Goal: Information Seeking & Learning: Learn about a topic

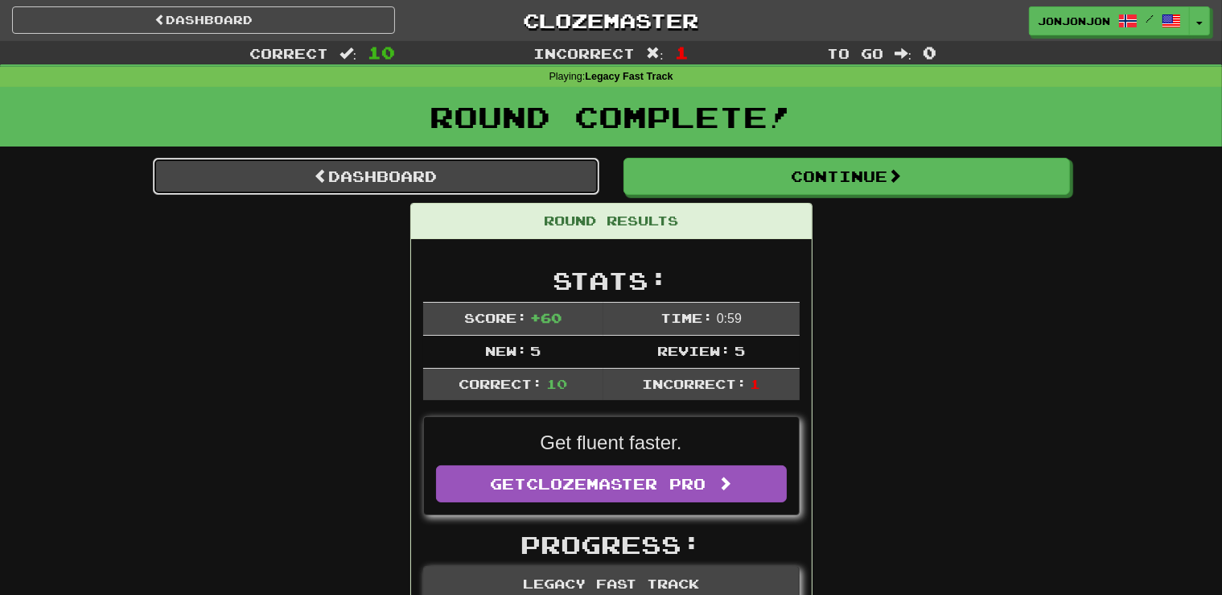
click at [378, 182] on link "Dashboard" at bounding box center [376, 176] width 447 height 37
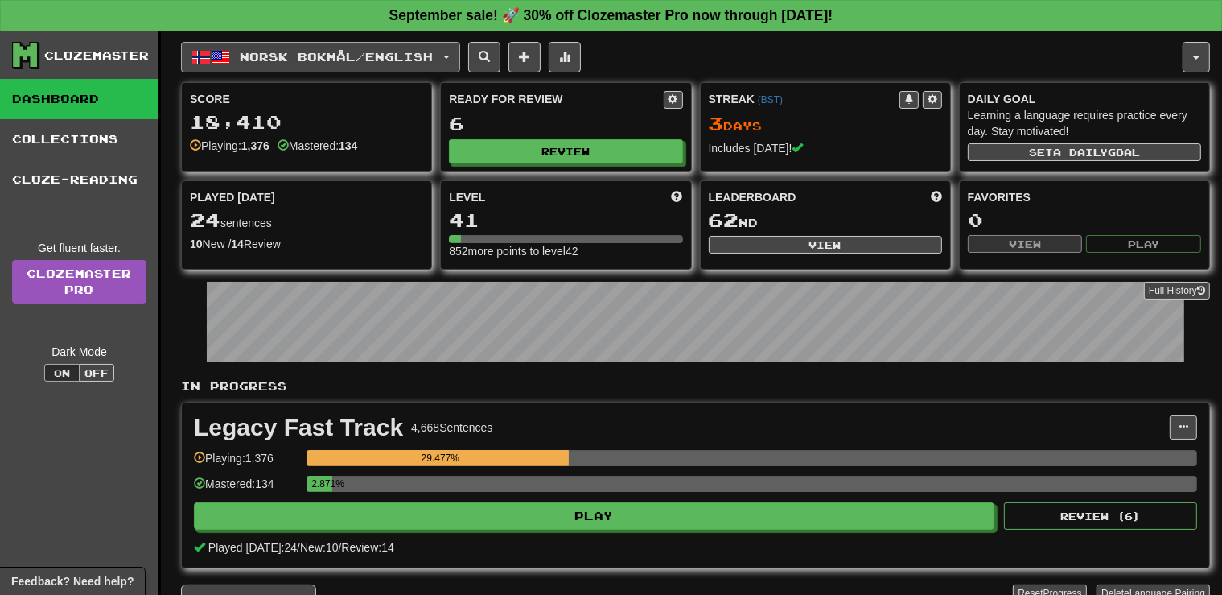
click at [459, 60] on button "Norsk bokmål / English" at bounding box center [320, 57] width 279 height 31
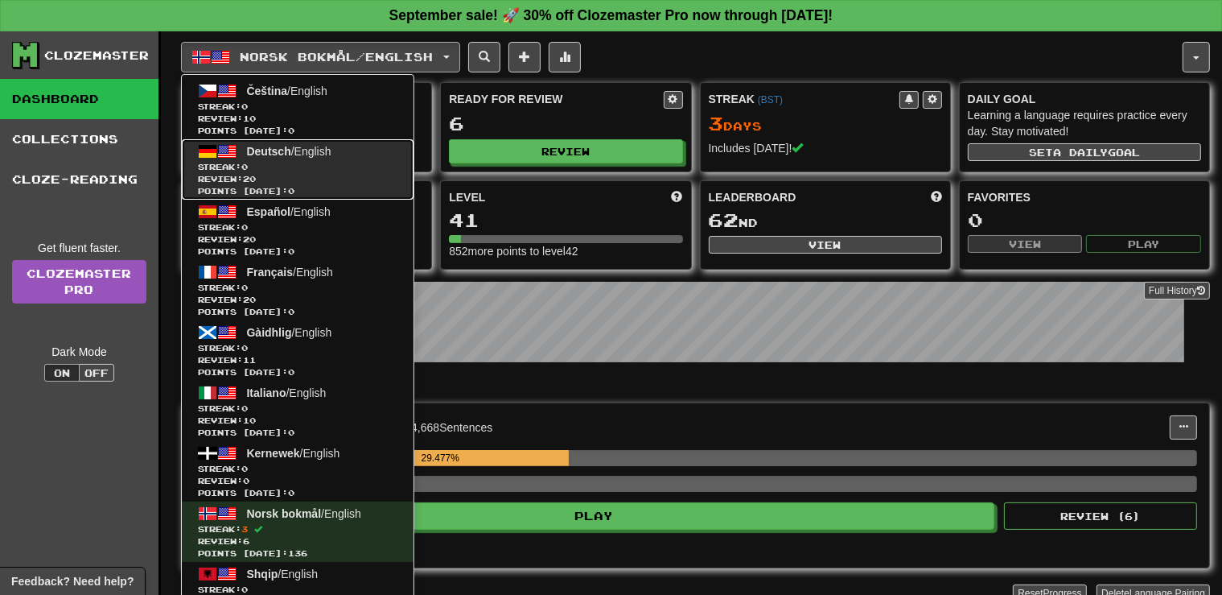
click at [263, 159] on link "Deutsch / English Streak: 0 Review: 20 Points today: 0" at bounding box center [298, 169] width 232 height 60
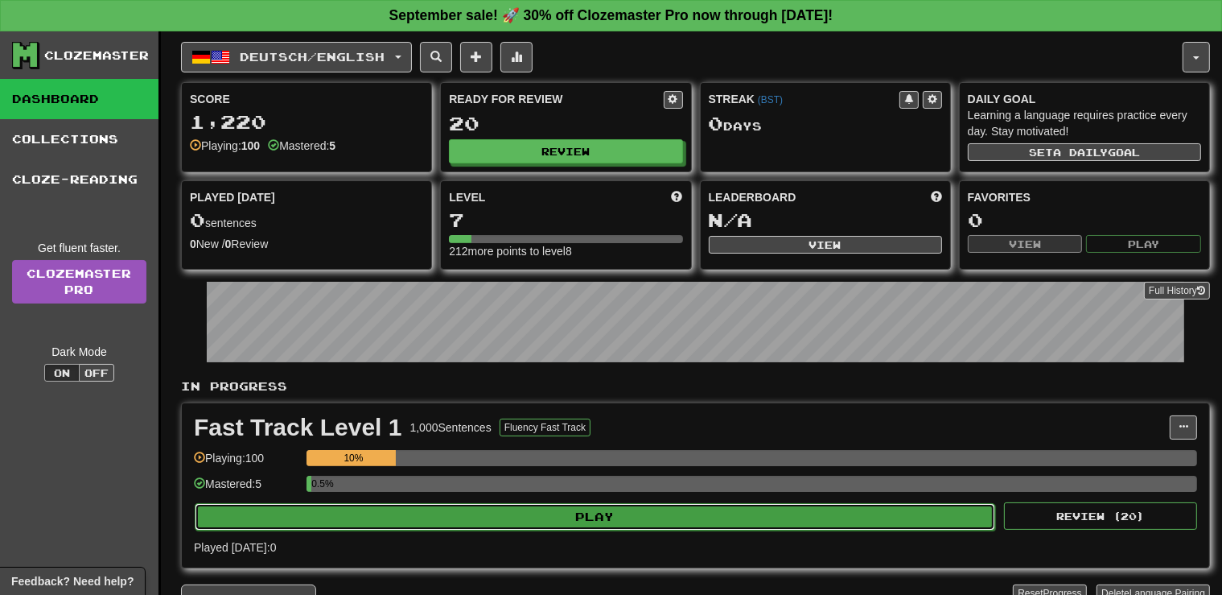
click at [571, 517] on button "Play" at bounding box center [595, 516] width 801 height 27
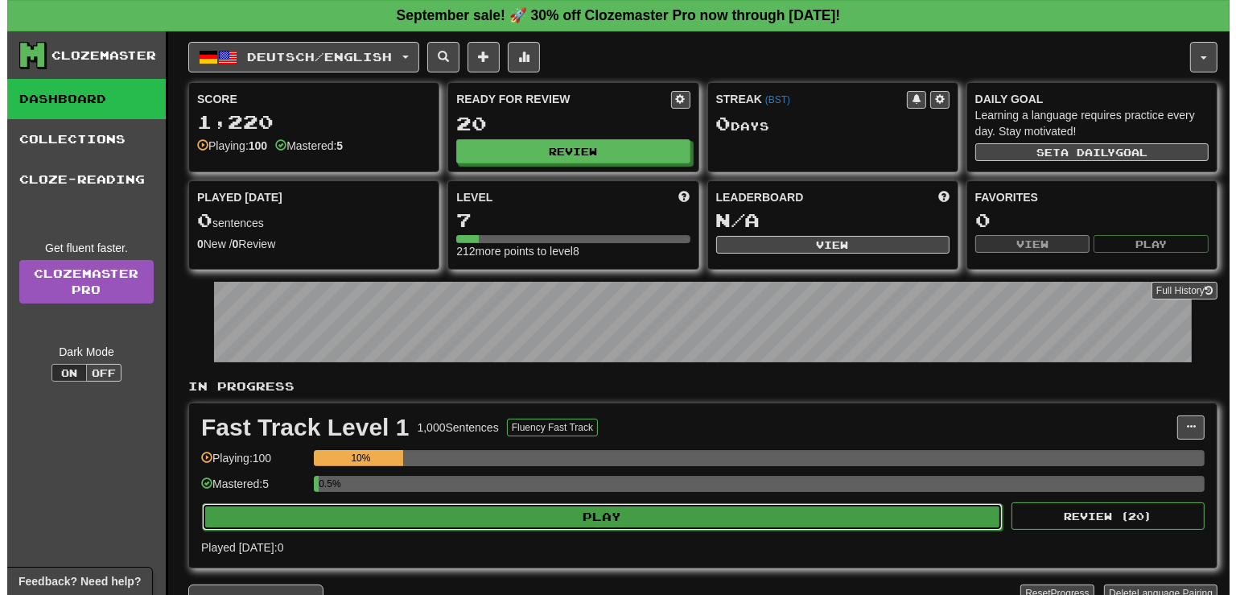
select select "**"
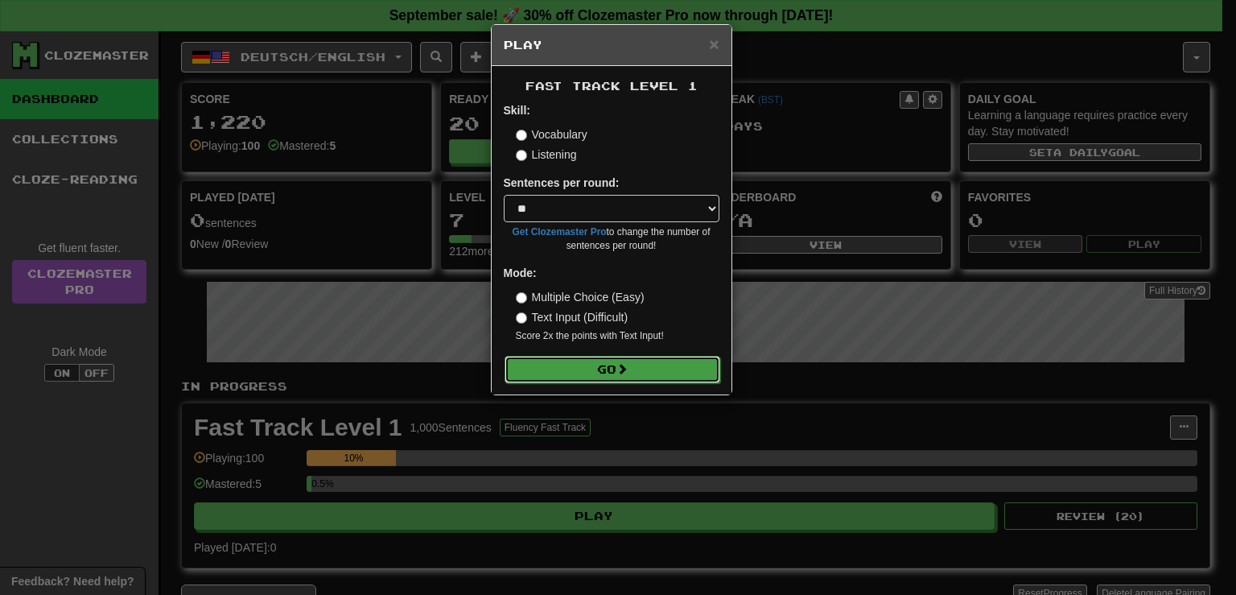
click at [565, 375] on button "Go" at bounding box center [612, 369] width 216 height 27
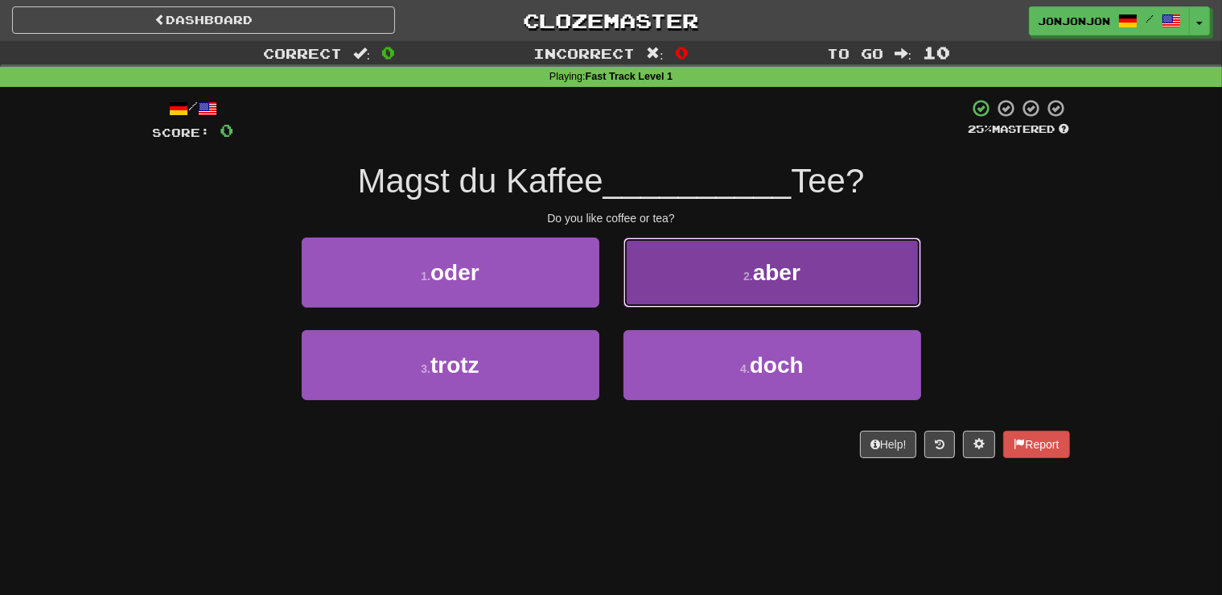
click at [759, 278] on span "aber" at bounding box center [776, 272] width 47 height 25
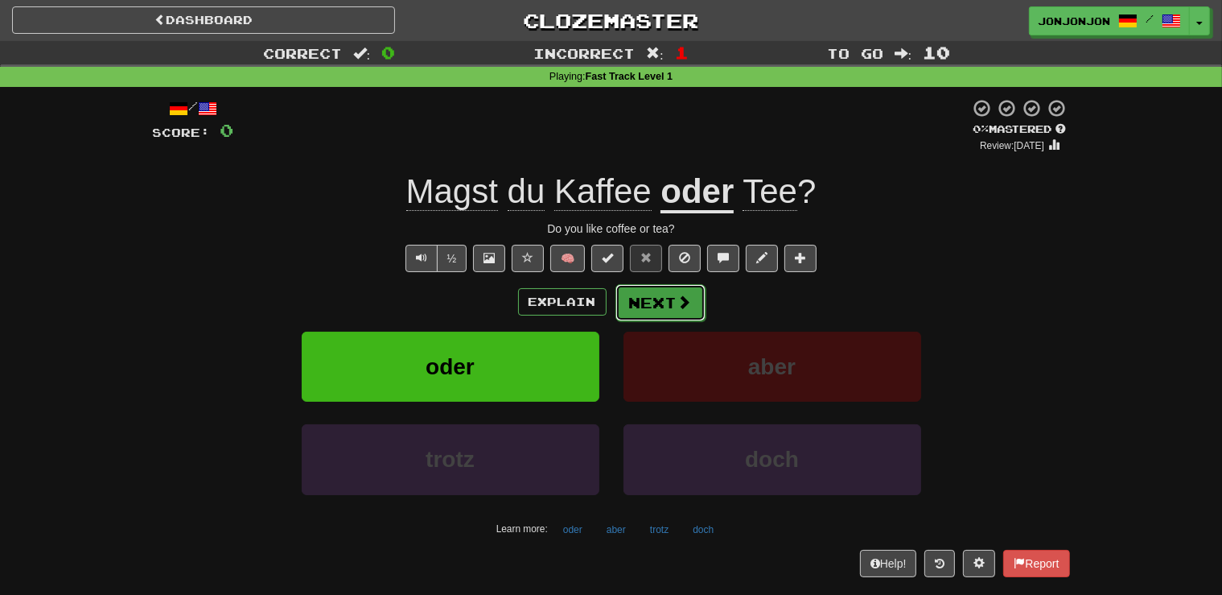
click at [671, 301] on button "Next" at bounding box center [661, 302] width 90 height 37
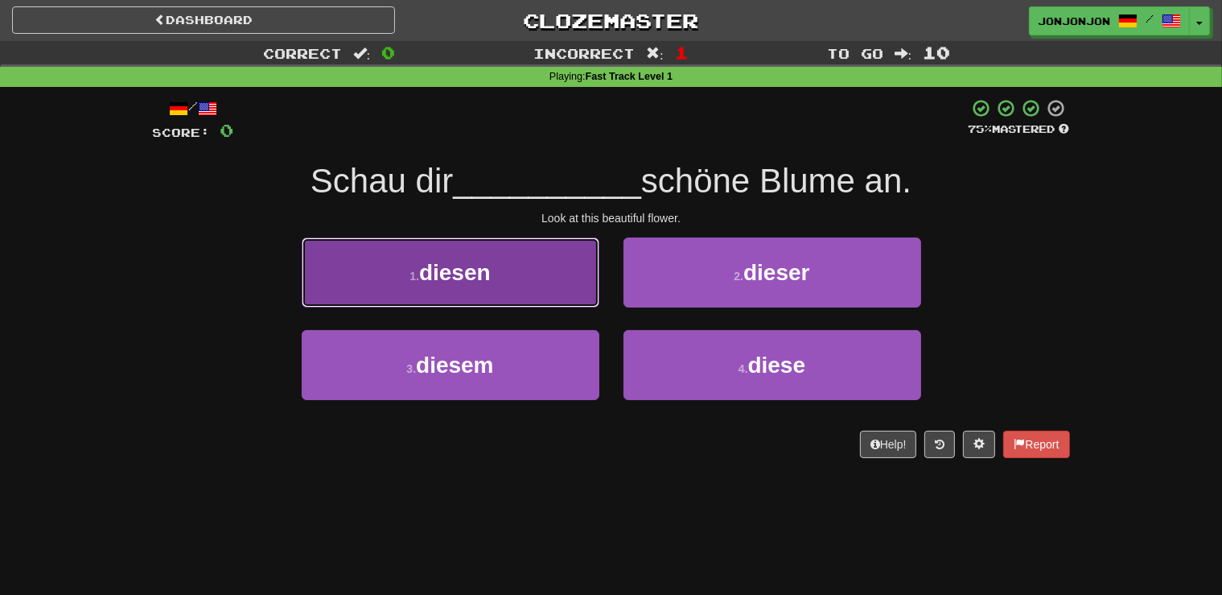
click at [533, 279] on button "1 . diesen" at bounding box center [451, 272] width 298 height 70
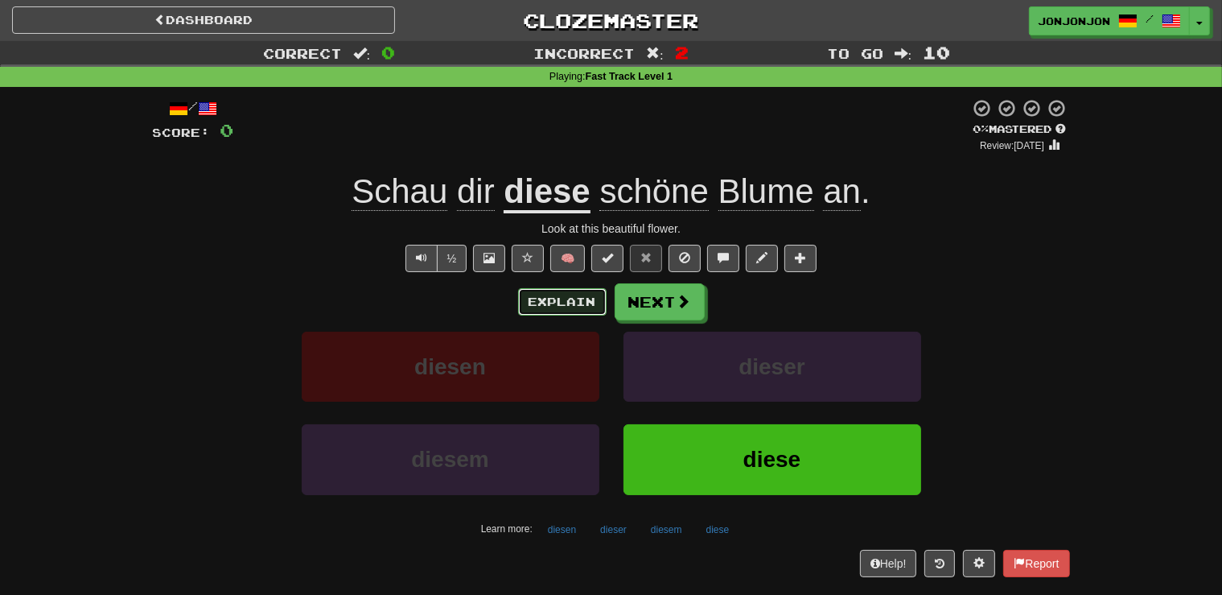
click at [561, 297] on button "Explain" at bounding box center [562, 301] width 89 height 27
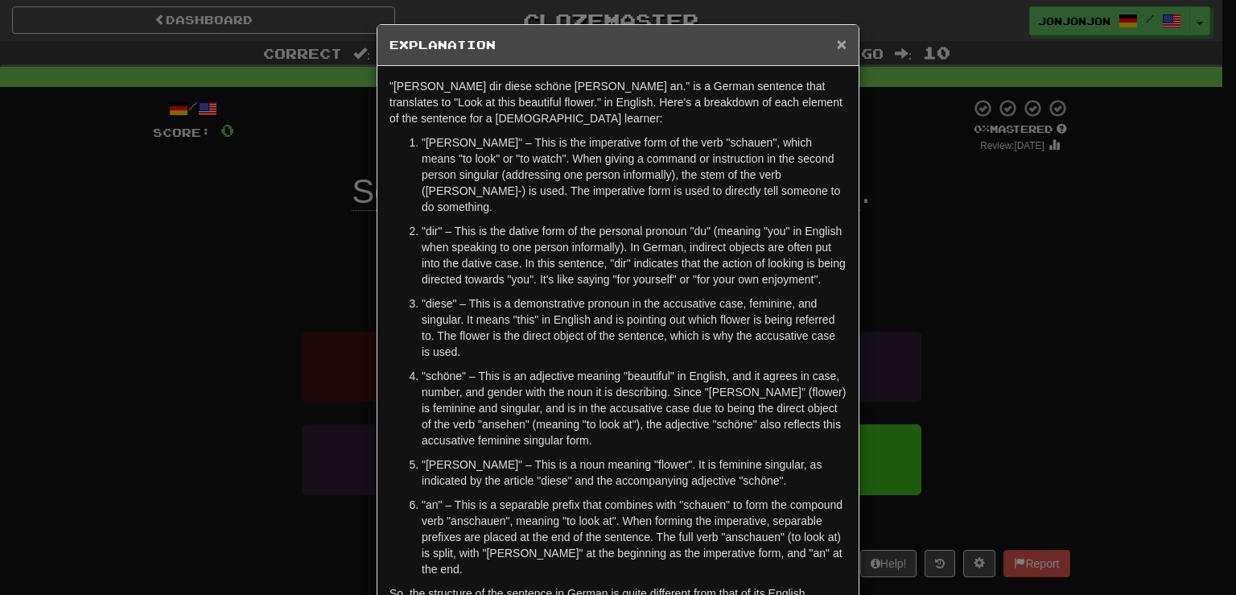
click at [837, 44] on span "×" at bounding box center [842, 44] width 10 height 19
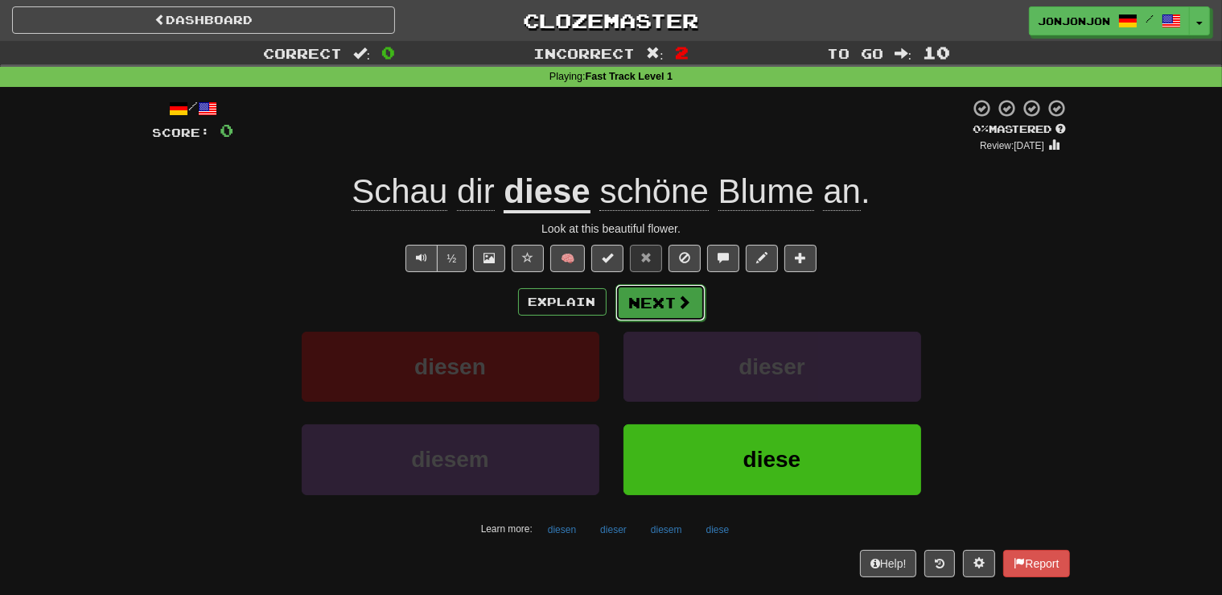
click at [655, 294] on button "Next" at bounding box center [661, 302] width 90 height 37
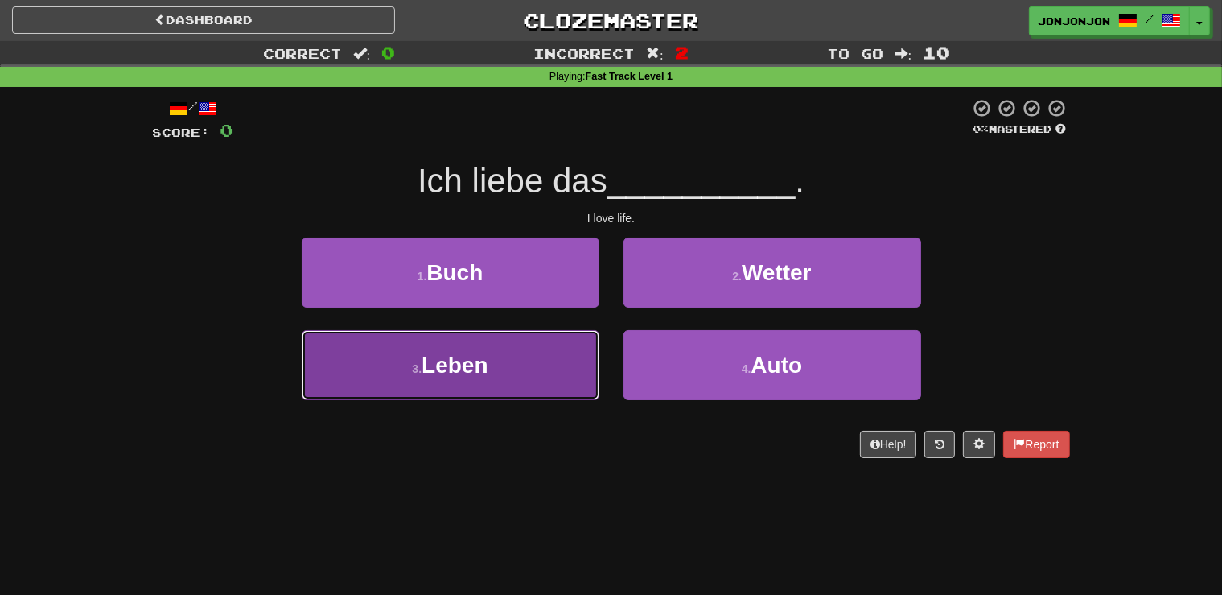
click at [493, 369] on button "3 . Leben" at bounding box center [451, 365] width 298 height 70
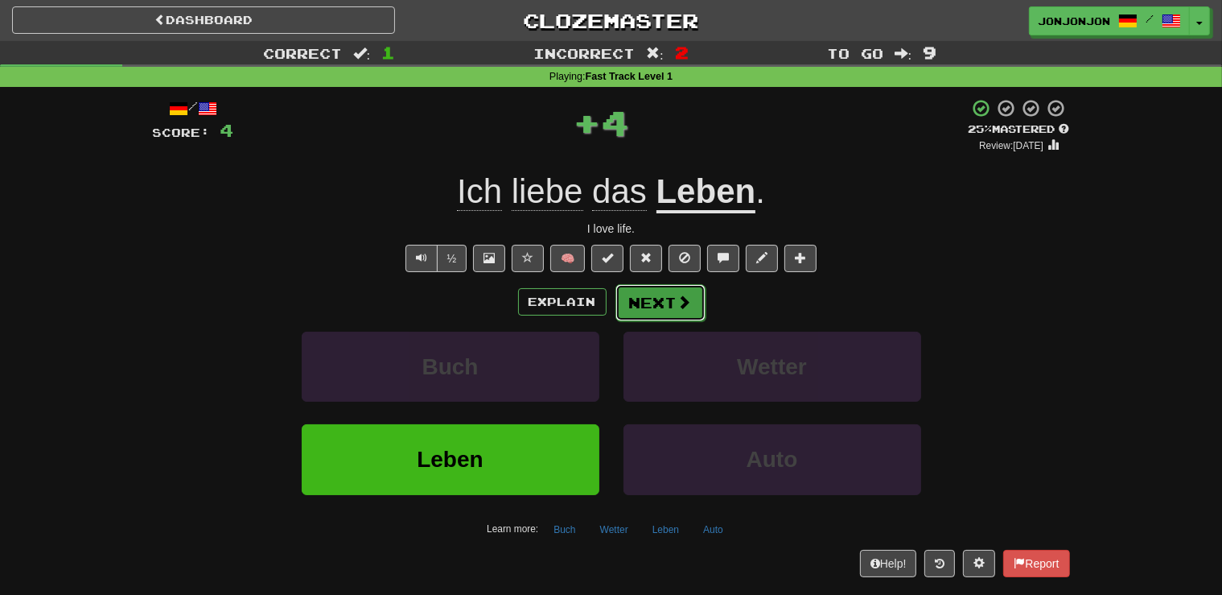
click at [660, 293] on button "Next" at bounding box center [661, 302] width 90 height 37
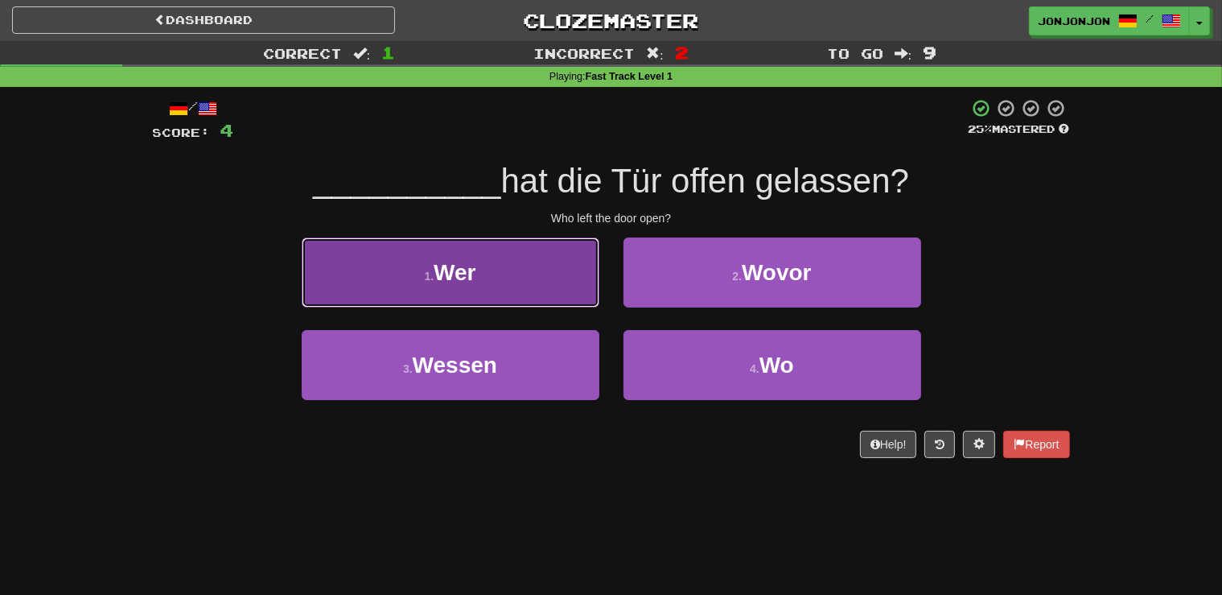
click at [520, 276] on button "1 . Wer" at bounding box center [451, 272] width 298 height 70
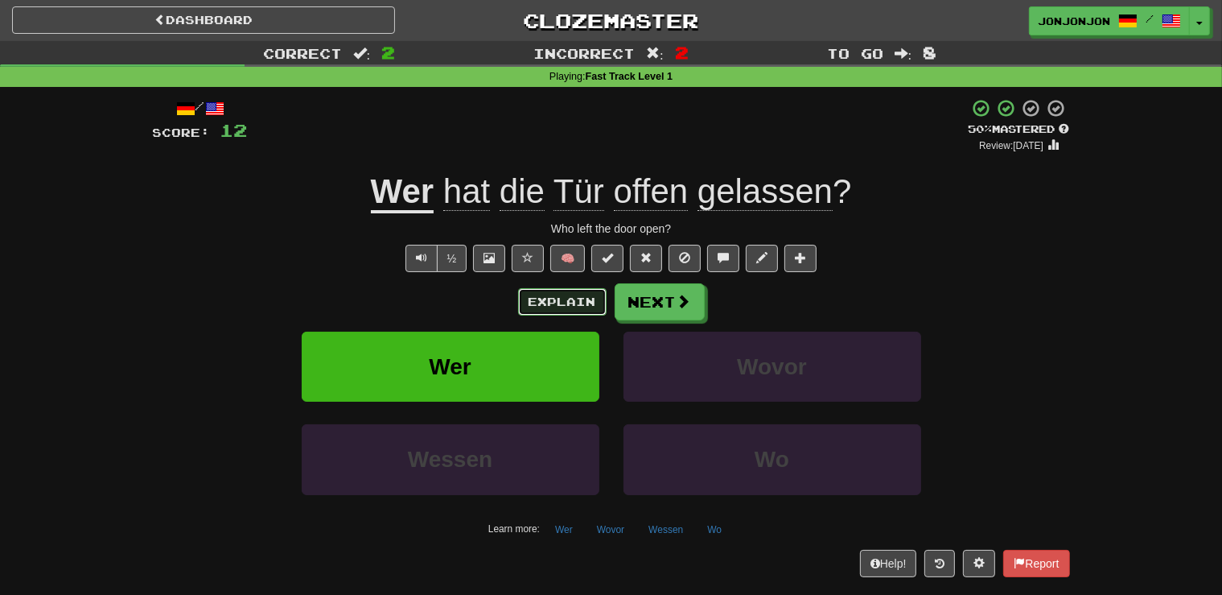
click at [552, 297] on button "Explain" at bounding box center [562, 301] width 89 height 27
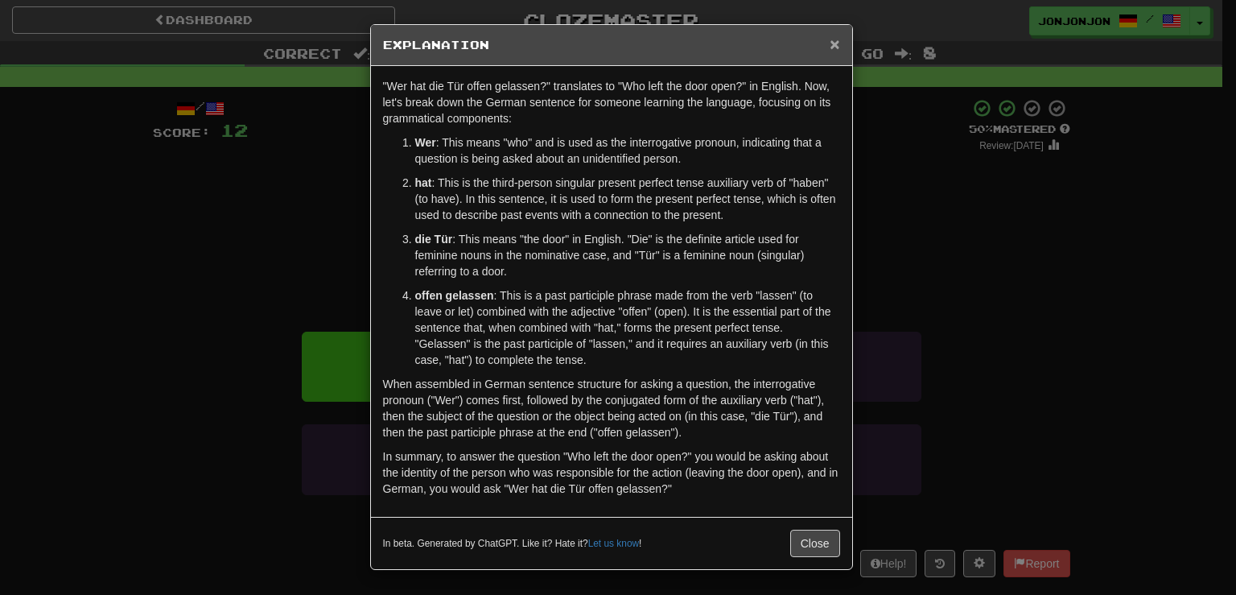
click at [834, 47] on span "×" at bounding box center [835, 44] width 10 height 19
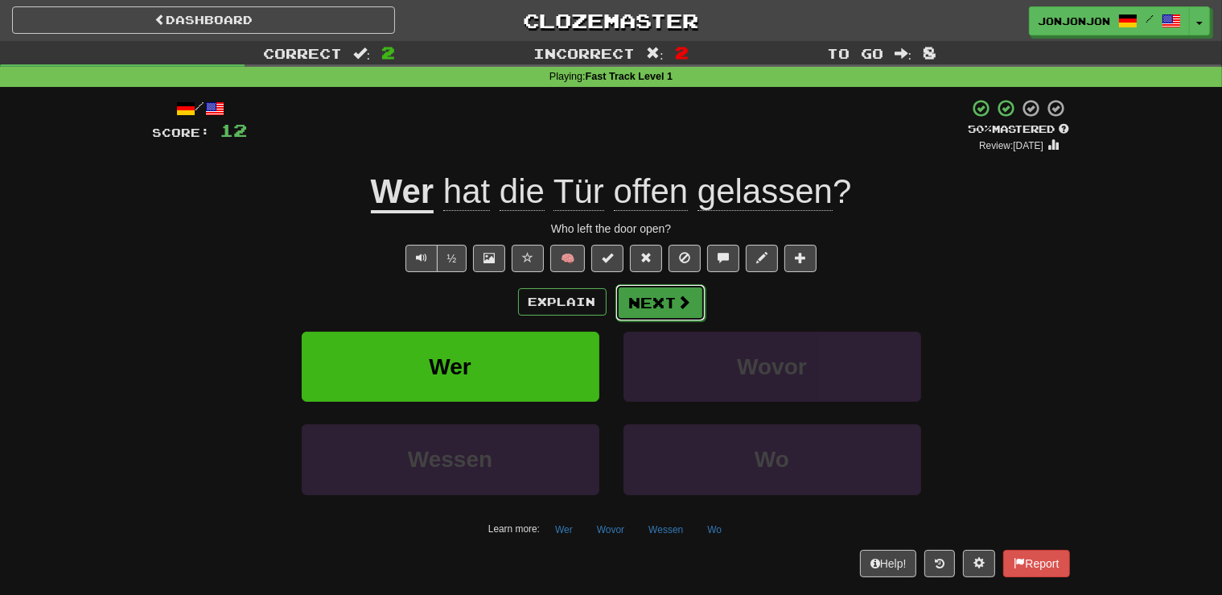
click at [666, 301] on button "Next" at bounding box center [661, 302] width 90 height 37
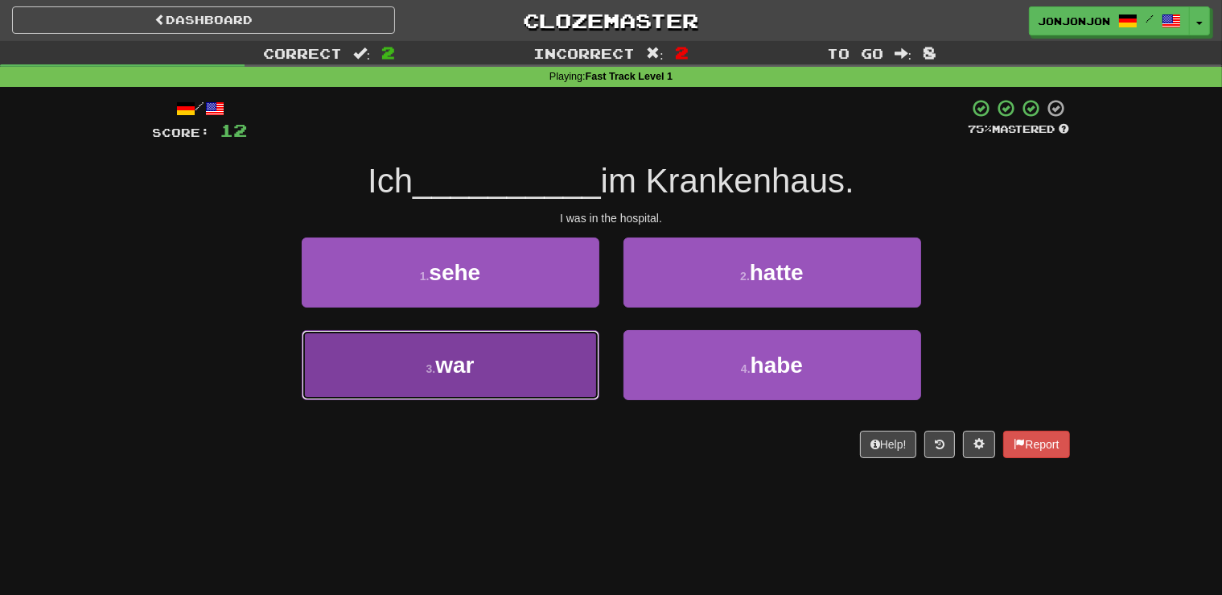
click at [504, 364] on button "3 . war" at bounding box center [451, 365] width 298 height 70
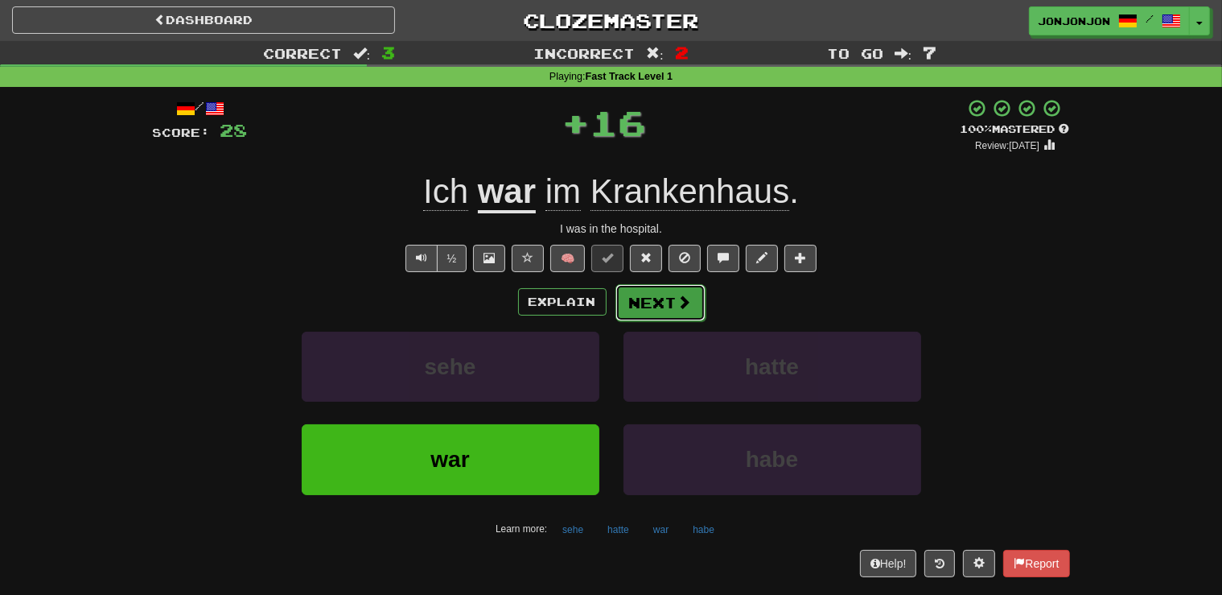
click at [648, 302] on button "Next" at bounding box center [661, 302] width 90 height 37
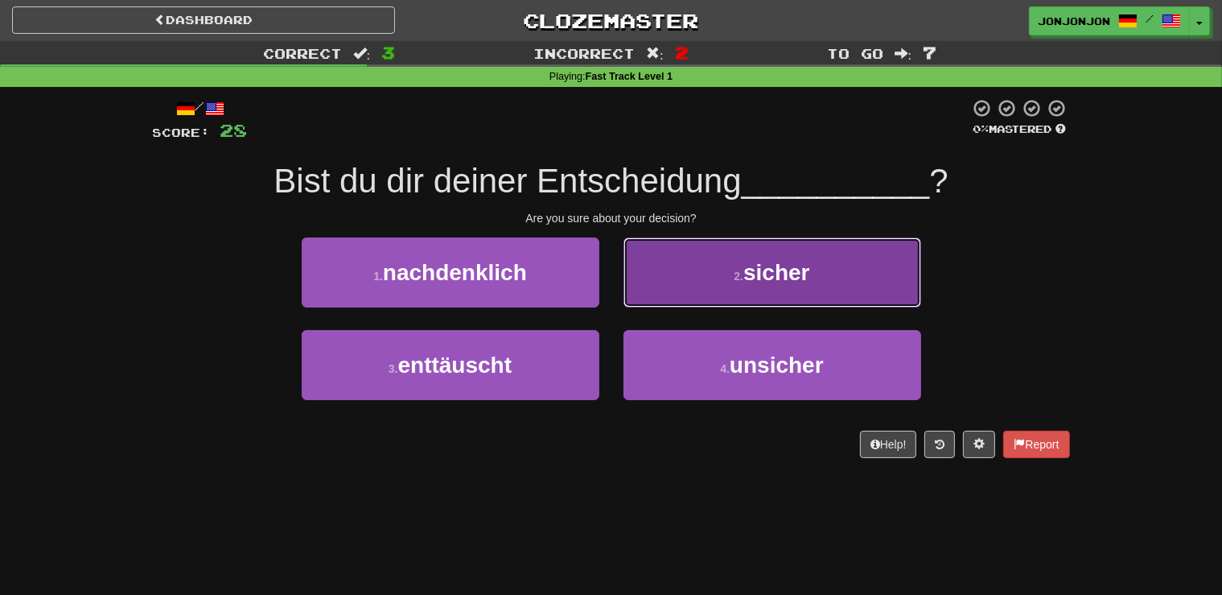
click at [761, 305] on button "2 . sicher" at bounding box center [773, 272] width 298 height 70
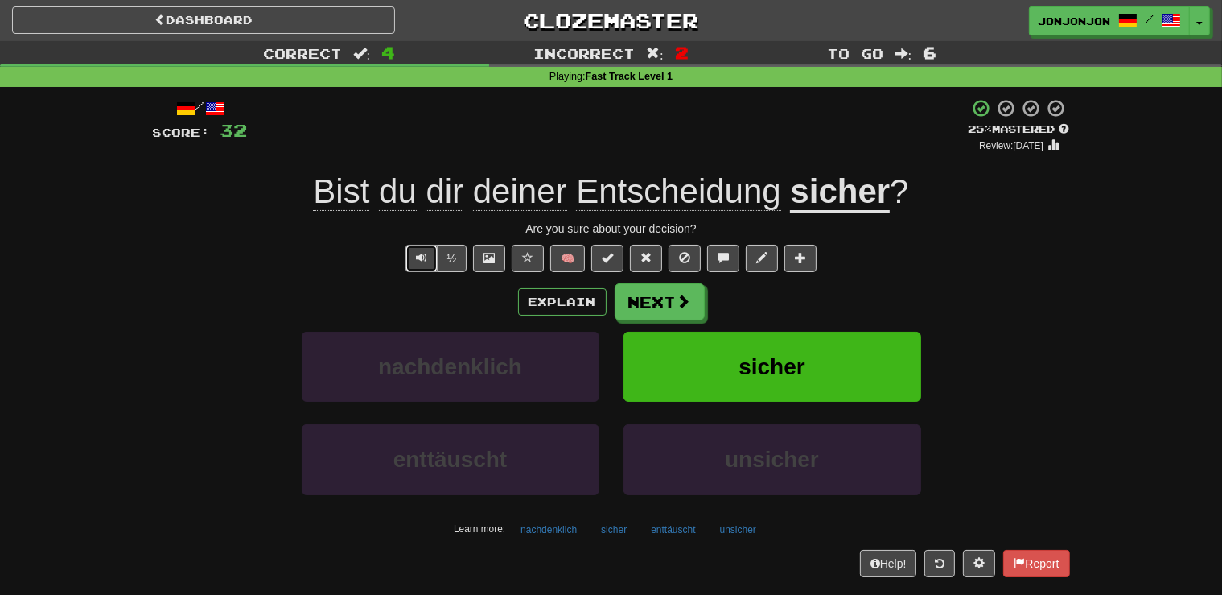
click at [420, 249] on button "Text-to-speech controls" at bounding box center [422, 258] width 32 height 27
click at [653, 293] on button "Next" at bounding box center [661, 302] width 90 height 37
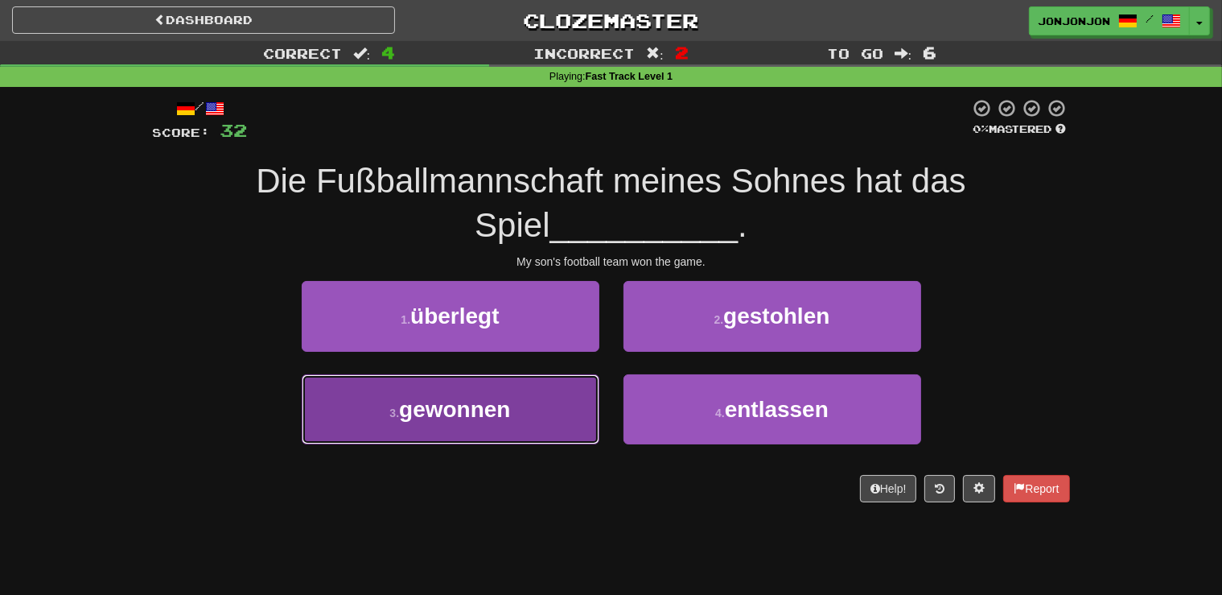
click at [540, 415] on button "3 . gewonnen" at bounding box center [451, 409] width 298 height 70
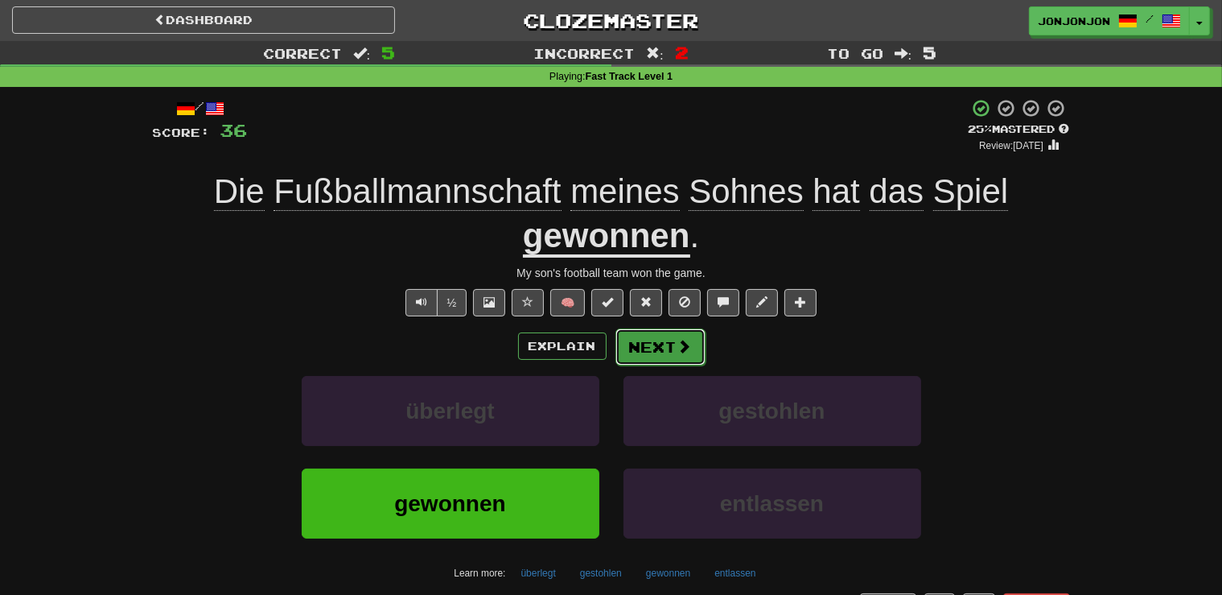
click at [652, 340] on button "Next" at bounding box center [661, 346] width 90 height 37
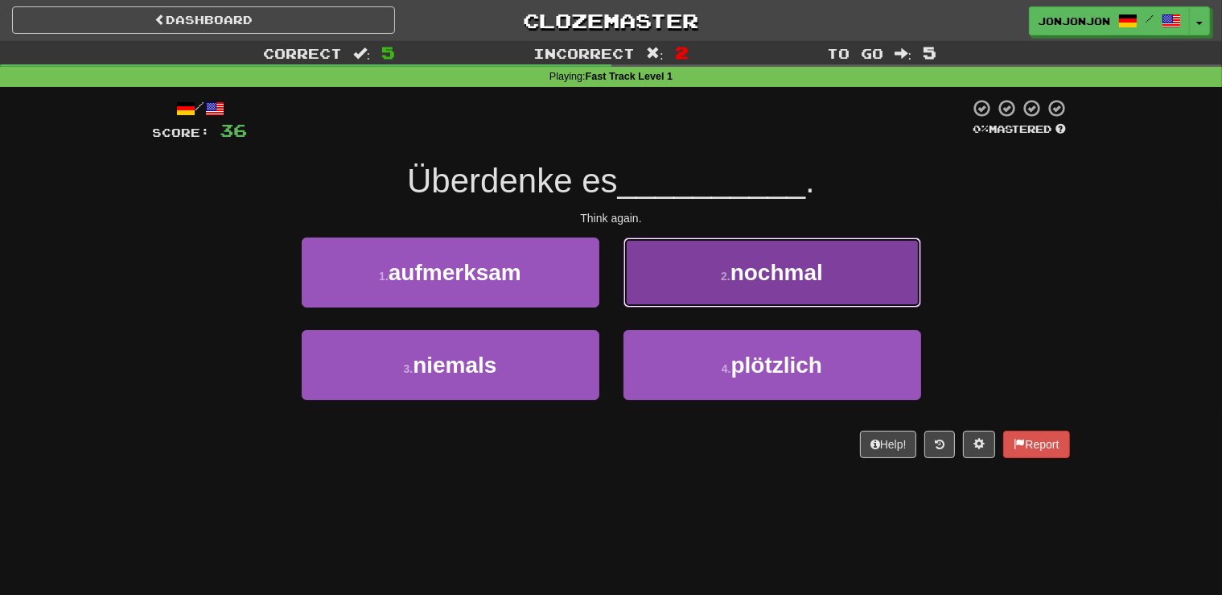
click at [697, 284] on button "2 . nochmal" at bounding box center [773, 272] width 298 height 70
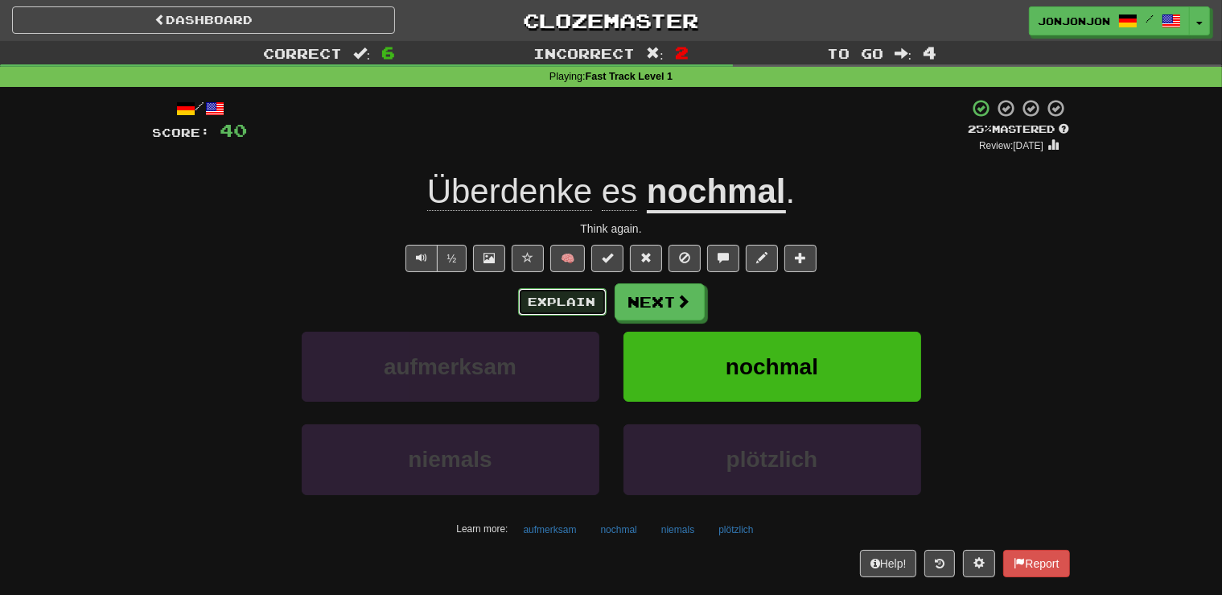
click at [548, 301] on button "Explain" at bounding box center [562, 301] width 89 height 27
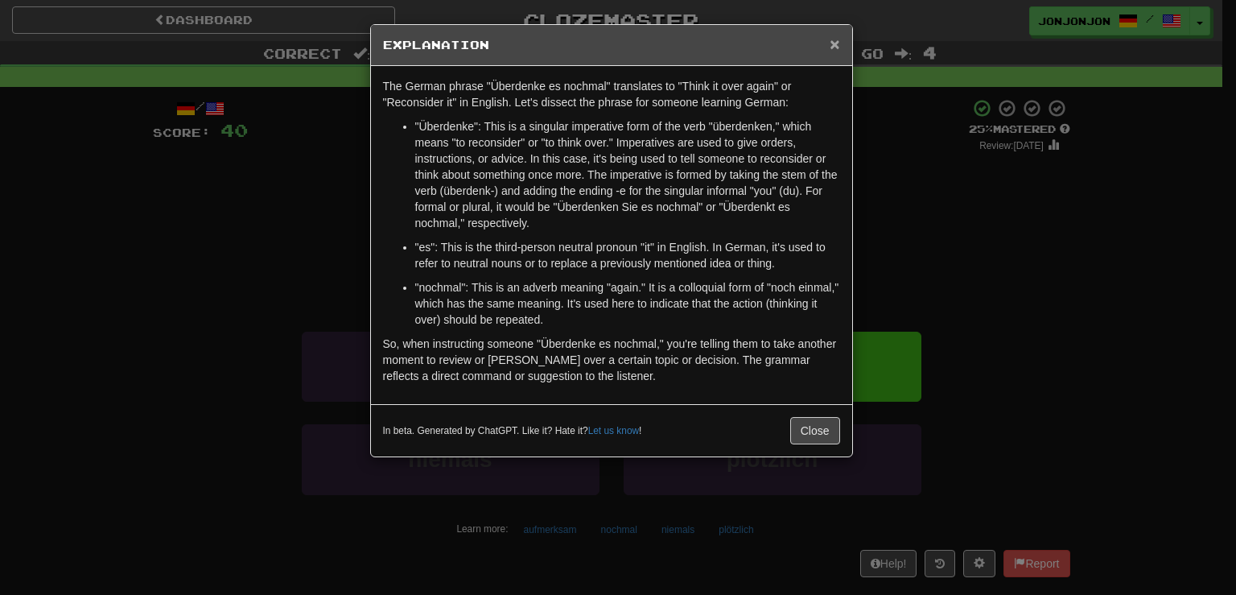
click at [832, 43] on span "×" at bounding box center [835, 44] width 10 height 19
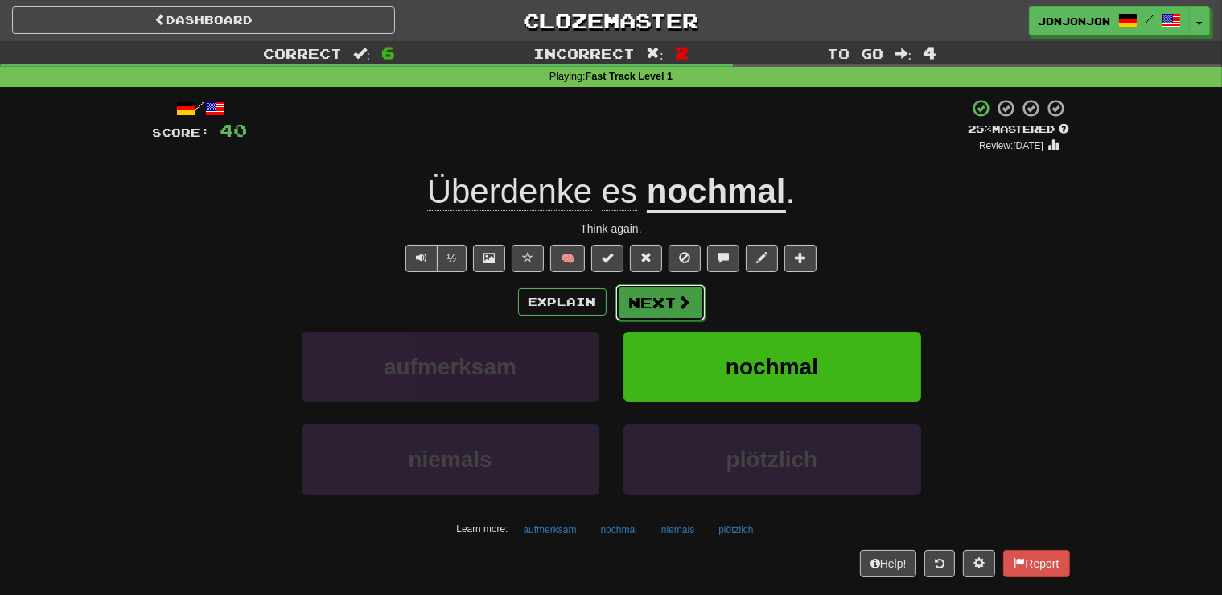
click at [673, 310] on button "Next" at bounding box center [661, 302] width 90 height 37
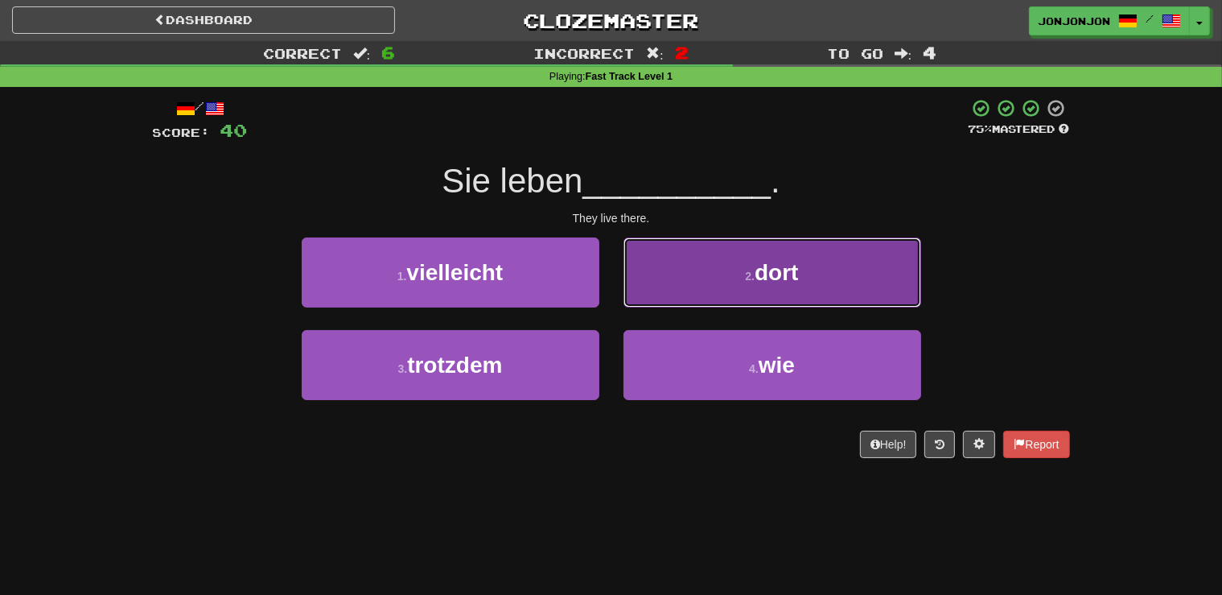
click at [778, 263] on span "dort" at bounding box center [776, 272] width 43 height 25
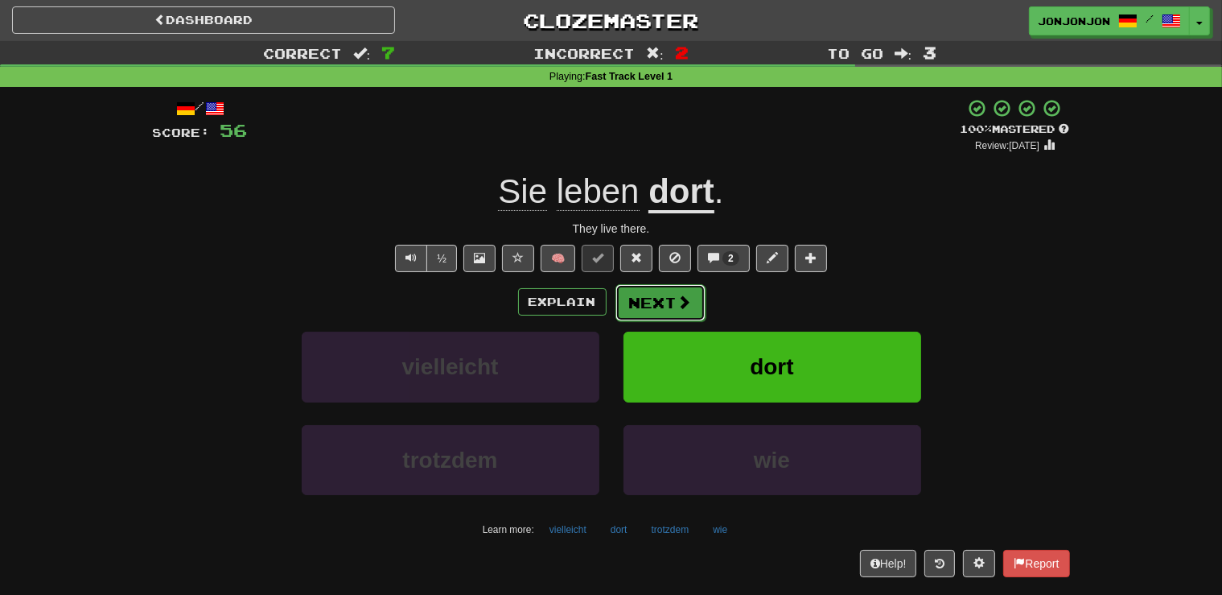
click at [668, 303] on button "Next" at bounding box center [661, 302] width 90 height 37
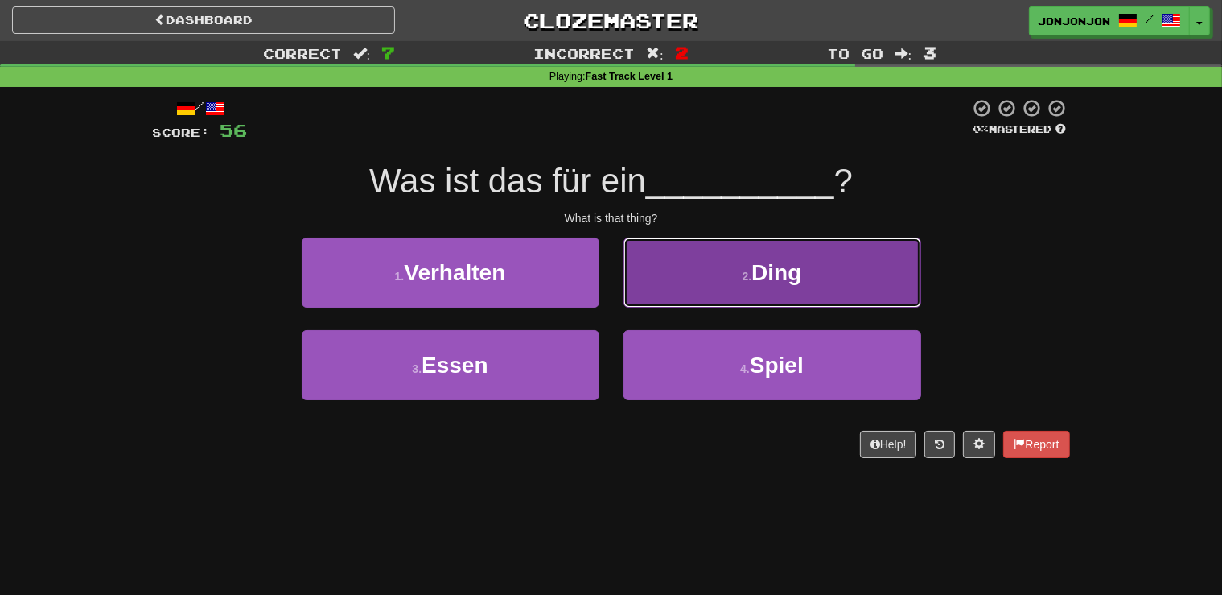
click at [746, 291] on button "2 . Ding" at bounding box center [773, 272] width 298 height 70
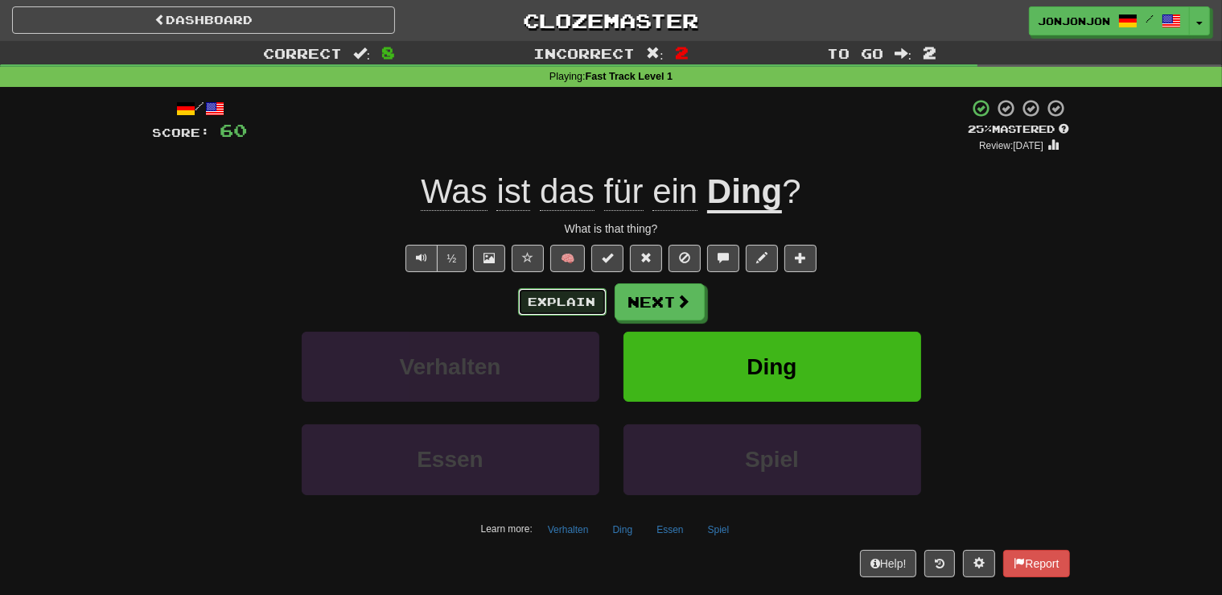
click at [537, 303] on button "Explain" at bounding box center [562, 301] width 89 height 27
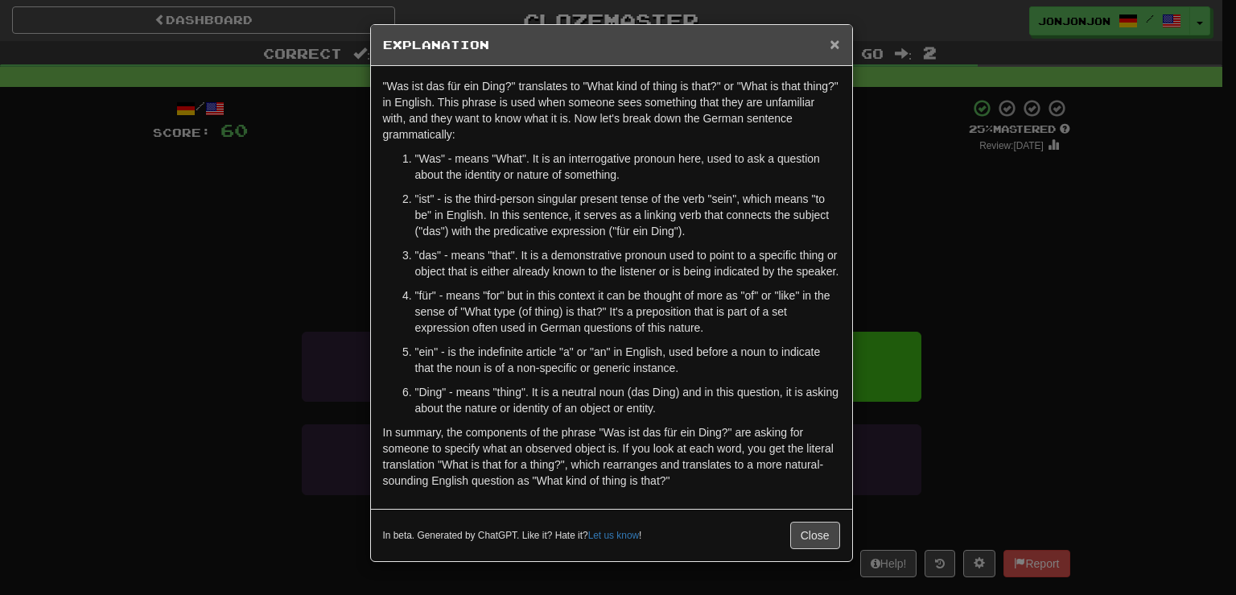
click at [834, 43] on span "×" at bounding box center [835, 44] width 10 height 19
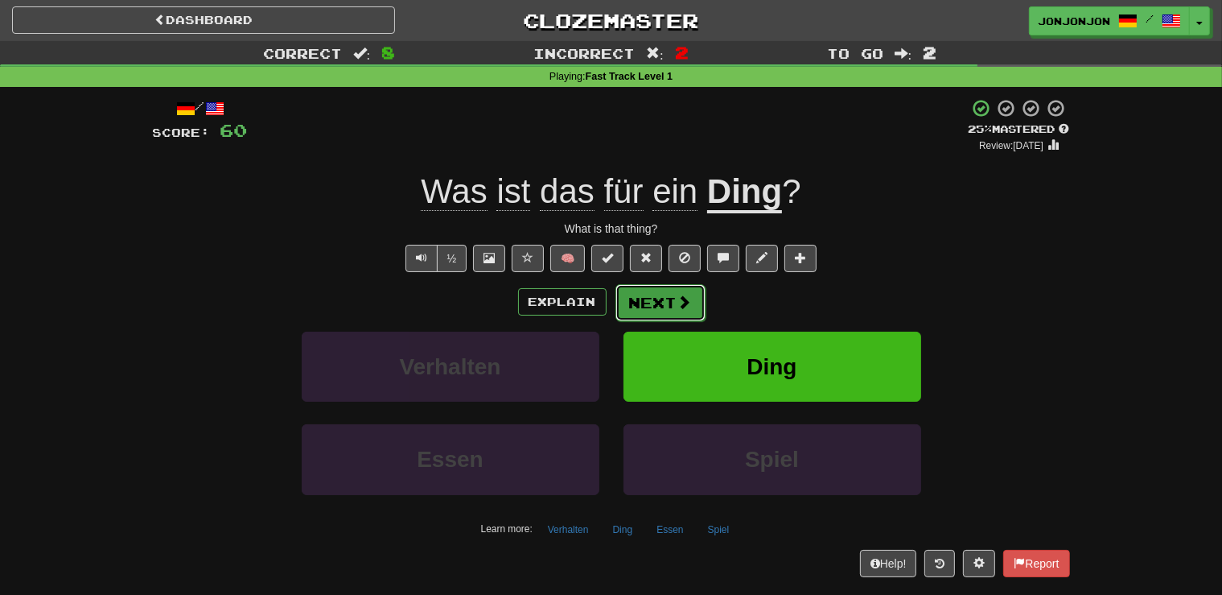
click at [657, 311] on button "Next" at bounding box center [661, 302] width 90 height 37
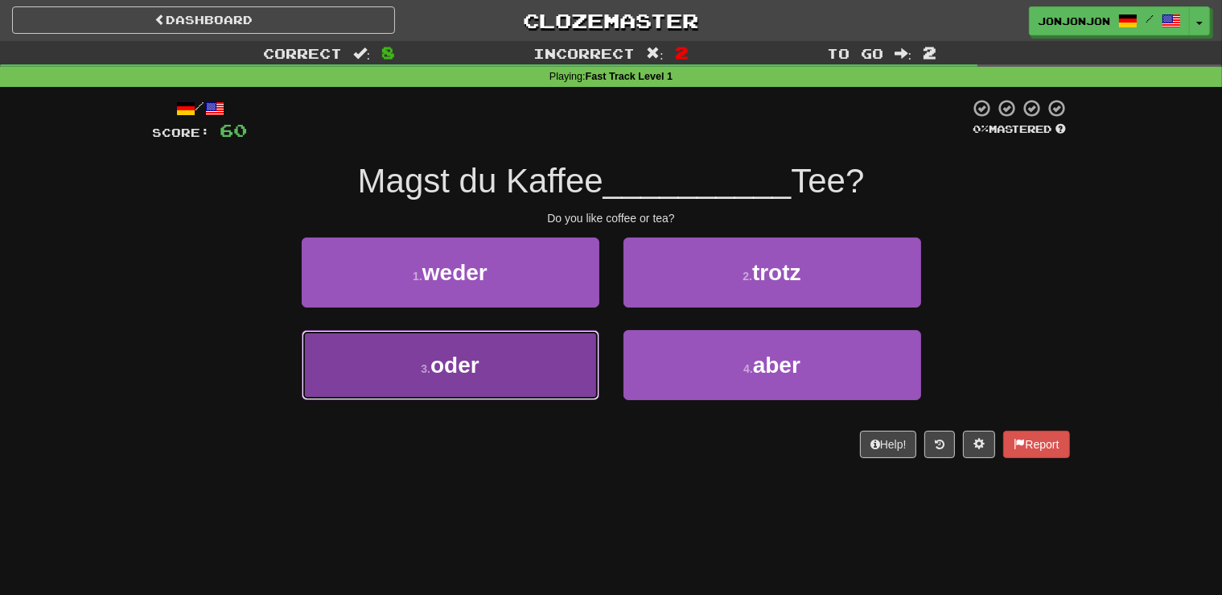
click at [488, 370] on button "3 . oder" at bounding box center [451, 365] width 298 height 70
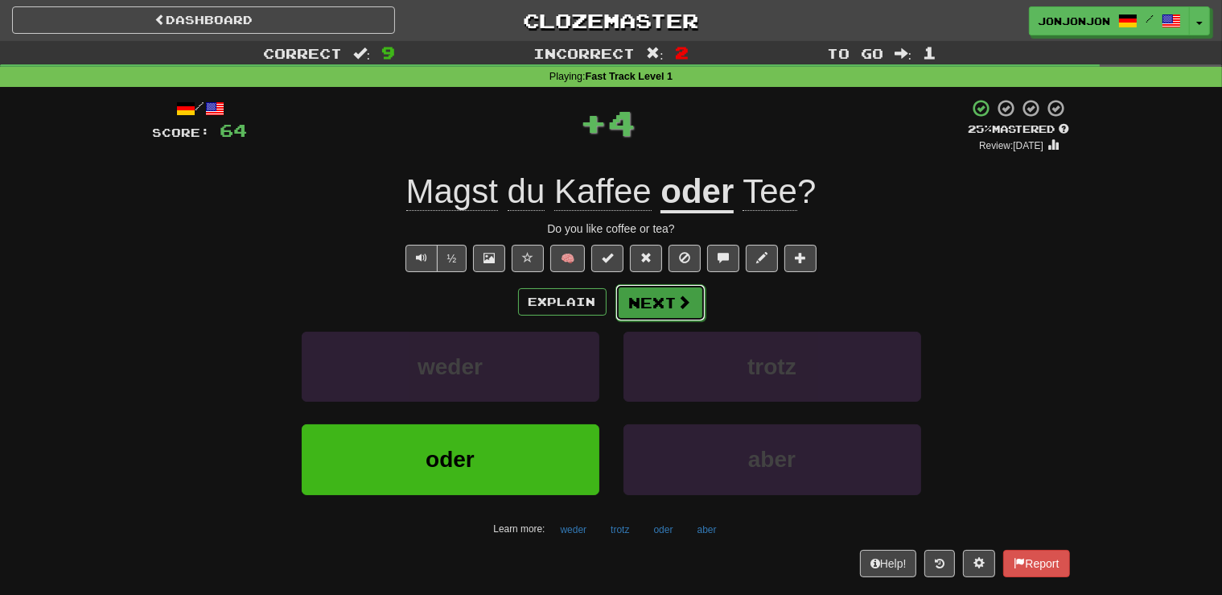
click at [648, 301] on button "Next" at bounding box center [661, 302] width 90 height 37
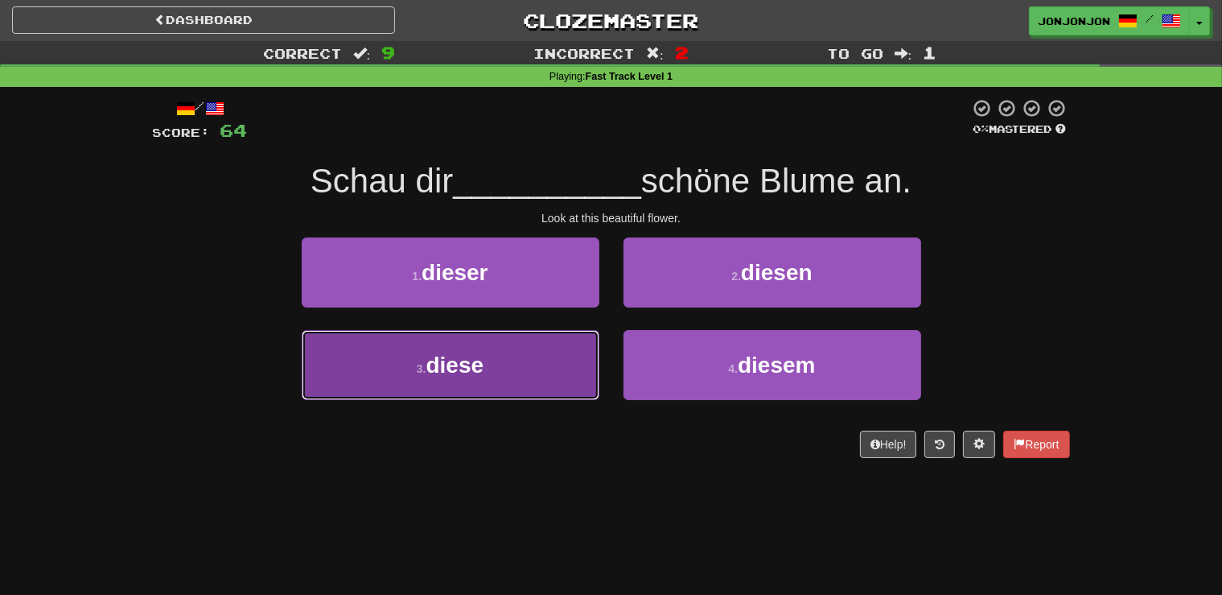
click at [493, 352] on button "3 . diese" at bounding box center [451, 365] width 298 height 70
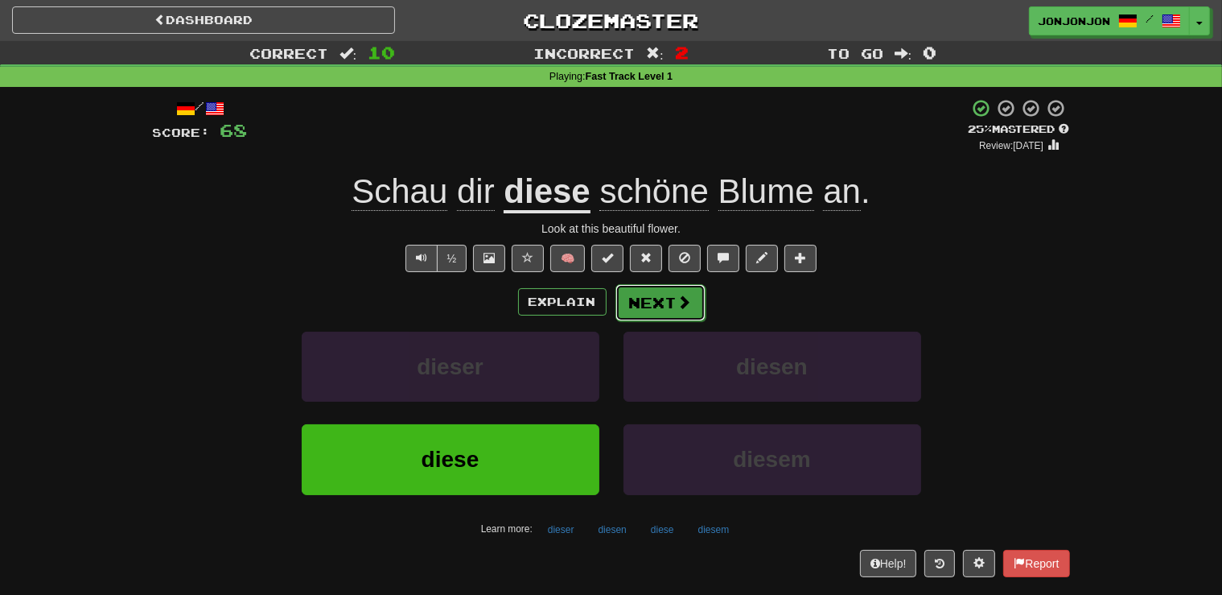
click at [664, 305] on button "Next" at bounding box center [661, 302] width 90 height 37
